Goal: Find specific page/section: Find specific page/section

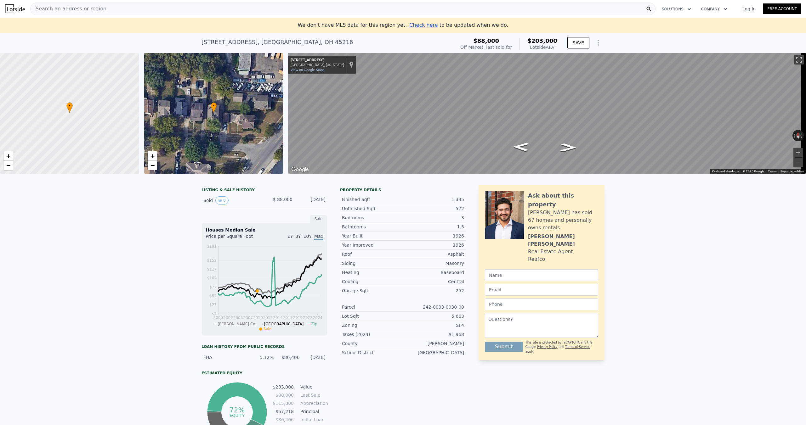
click at [129, 8] on div "Search an address or region" at bounding box center [342, 9] width 625 height 13
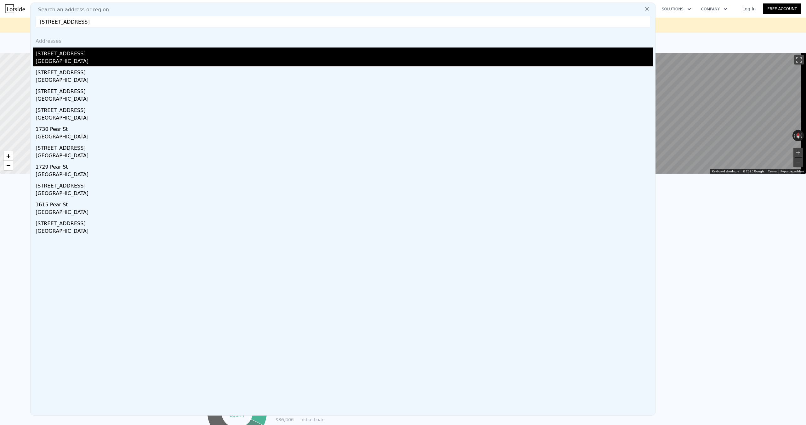
type input "[STREET_ADDRESS]"
click at [120, 61] on div "[GEOGRAPHIC_DATA]" at bounding box center [344, 62] width 617 height 9
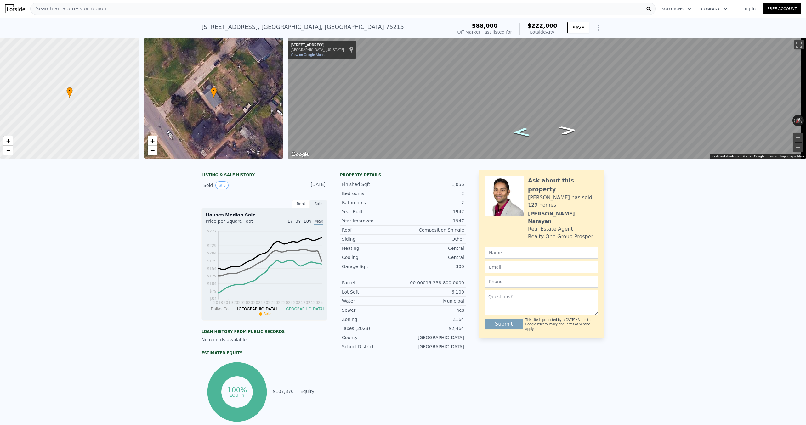
click at [524, 131] on icon "Go Northeast, Pear St" at bounding box center [521, 132] width 33 height 13
click at [523, 130] on icon "Go Northeast, Pear St" at bounding box center [521, 132] width 33 height 13
click at [561, 117] on icon "Go Southwest, Pear St" at bounding box center [563, 113] width 45 height 18
click at [154, 9] on div "Search an address or region" at bounding box center [342, 9] width 625 height 13
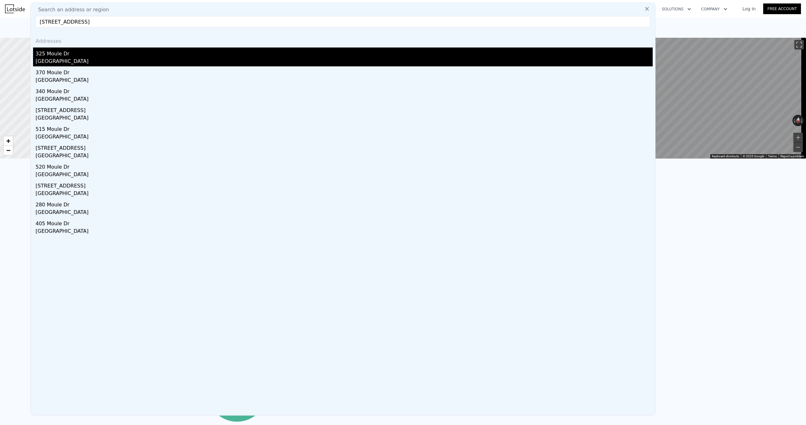
type input "[STREET_ADDRESS]"
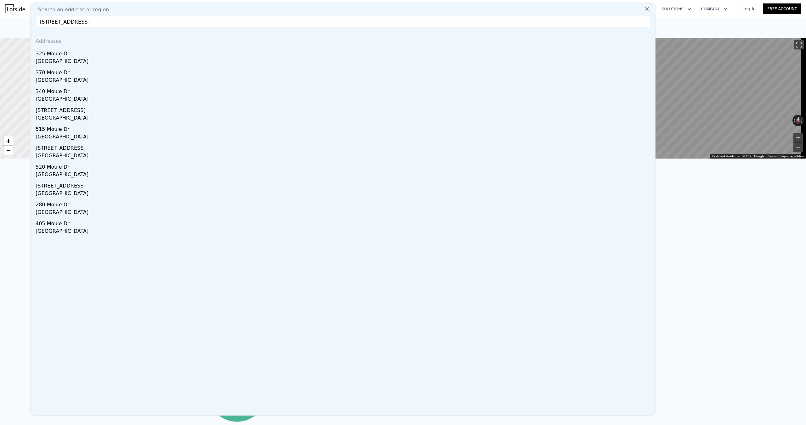
click at [88, 57] on div "325 Moule Dr" at bounding box center [344, 53] width 617 height 10
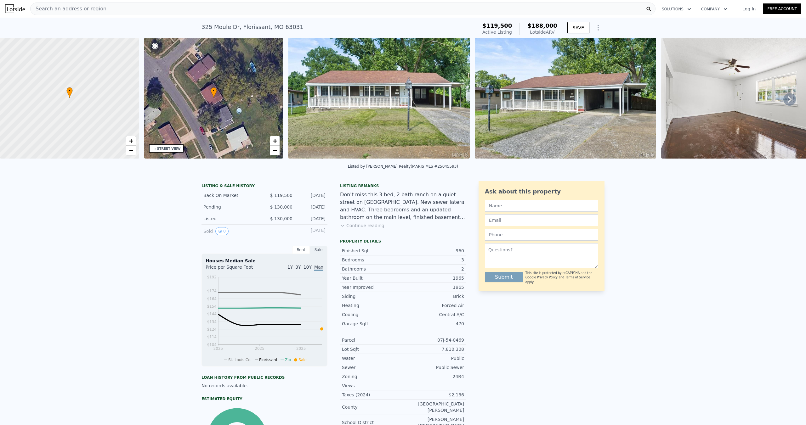
click at [100, 11] on div "Search an address or region" at bounding box center [342, 9] width 625 height 13
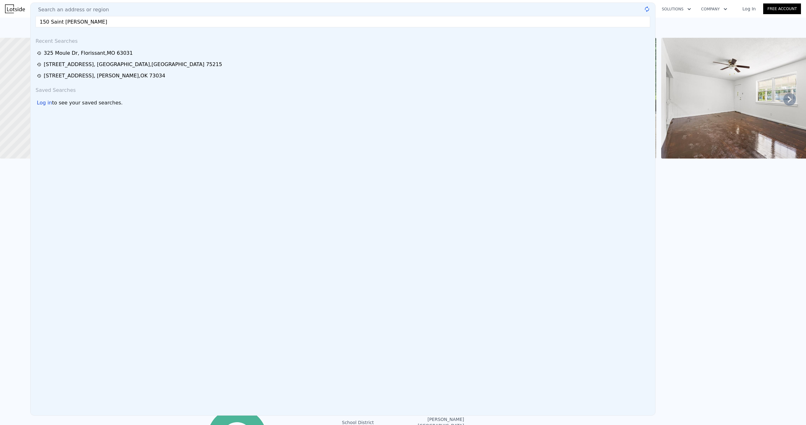
type input "150 Saint Danie"
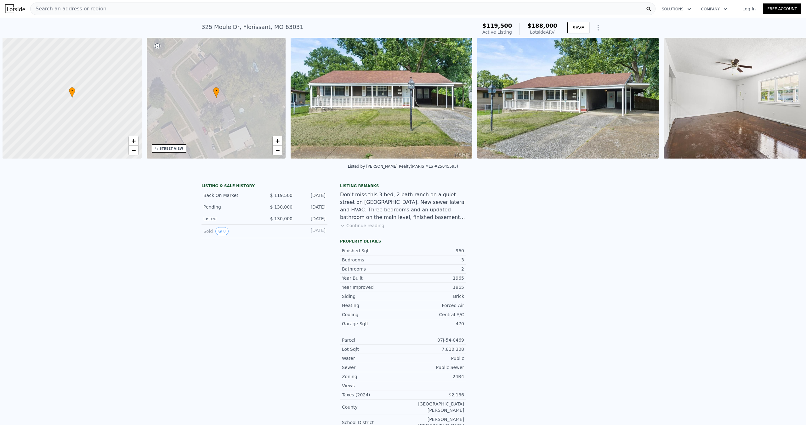
scroll to position [0, 3]
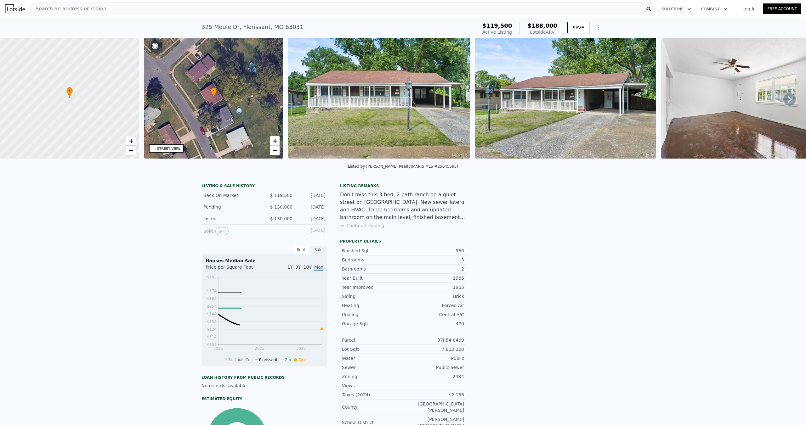
click at [75, 7] on span "Search an address or region" at bounding box center [69, 9] width 76 height 8
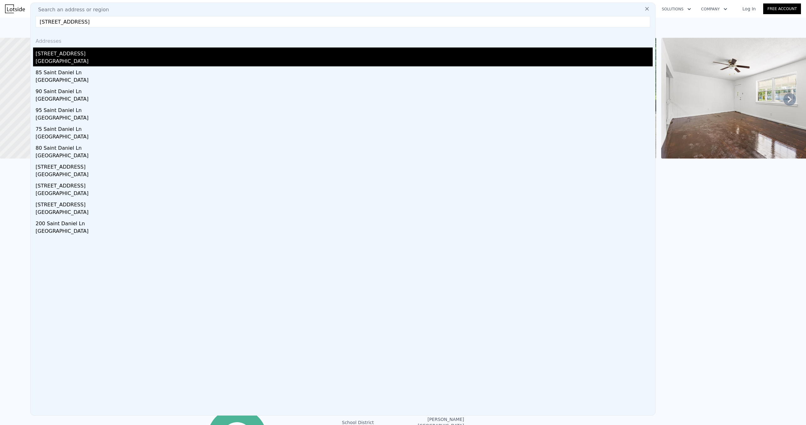
type input "[STREET_ADDRESS]"
click at [62, 61] on div "[GEOGRAPHIC_DATA]" at bounding box center [344, 62] width 617 height 9
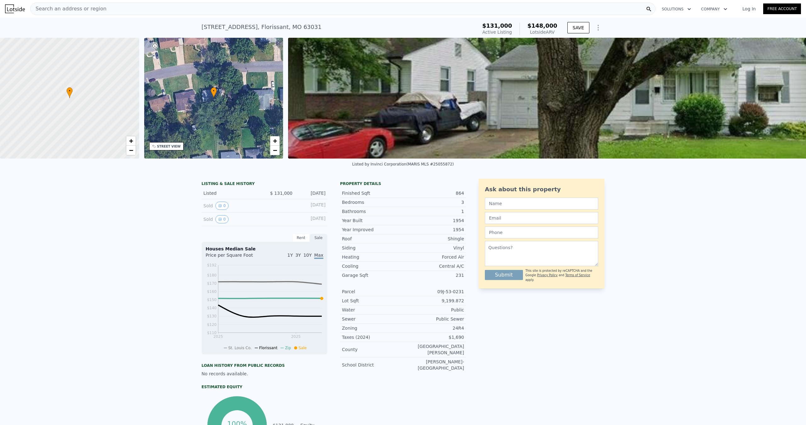
click at [87, 12] on span "Search an address or region" at bounding box center [69, 9] width 76 height 8
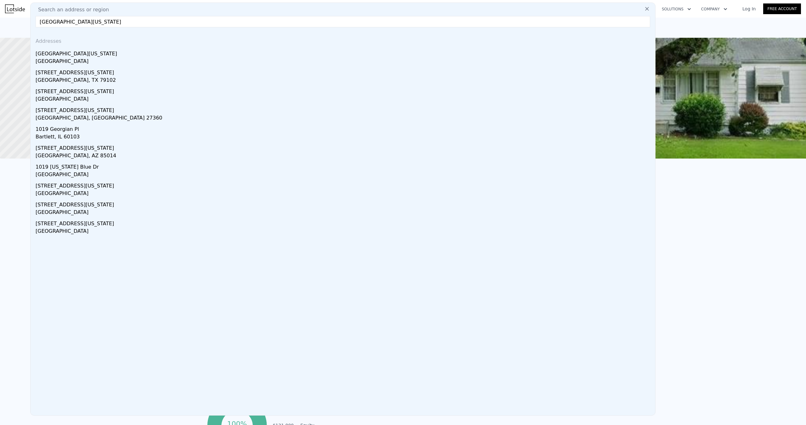
type input "1019 georgia st"
click at [82, 55] on div "1019 Georgia St" at bounding box center [344, 53] width 617 height 10
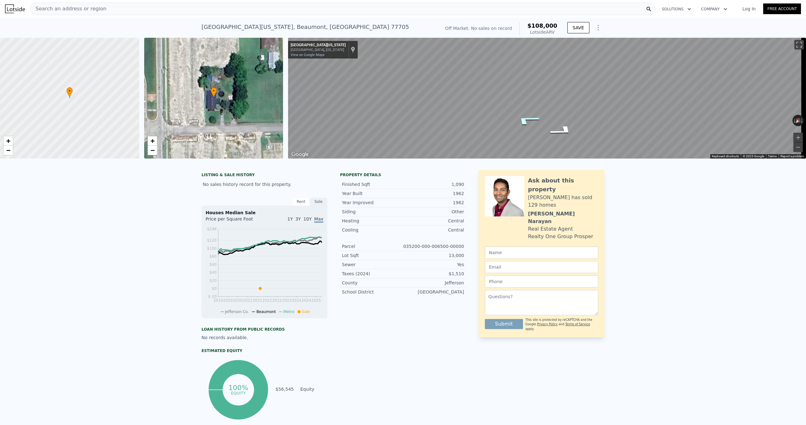
click at [531, 118] on icon "Go West, Georgia St" at bounding box center [527, 120] width 46 height 16
click at [561, 122] on icon "Go East, Georgia St" at bounding box center [564, 124] width 45 height 16
click at [560, 126] on icon "Go East, Georgia St" at bounding box center [564, 124] width 45 height 16
